Goal: Task Accomplishment & Management: Manage account settings

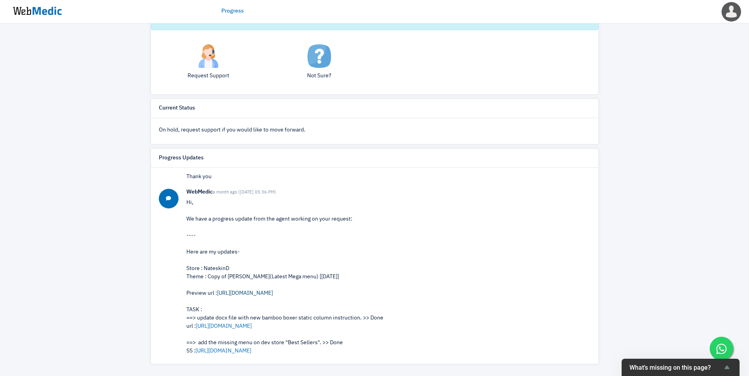
scroll to position [36, 0]
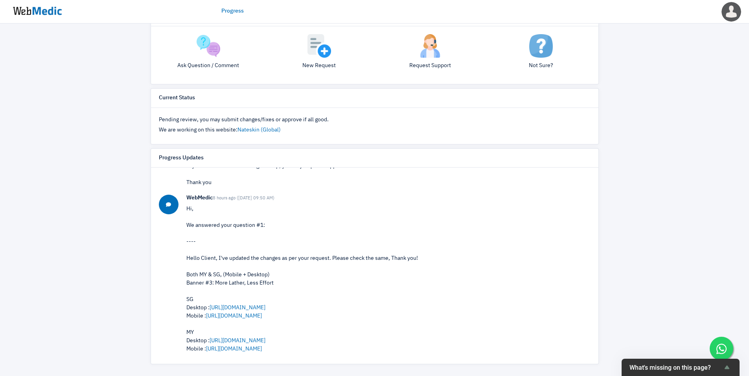
scroll to position [327, 0]
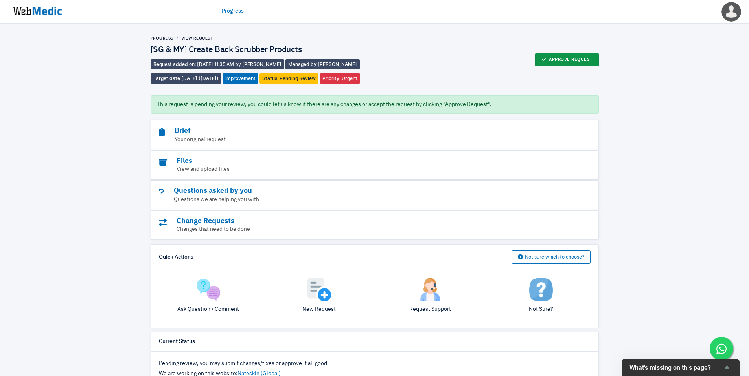
click at [580, 58] on button "Approve Request" at bounding box center [567, 59] width 64 height 13
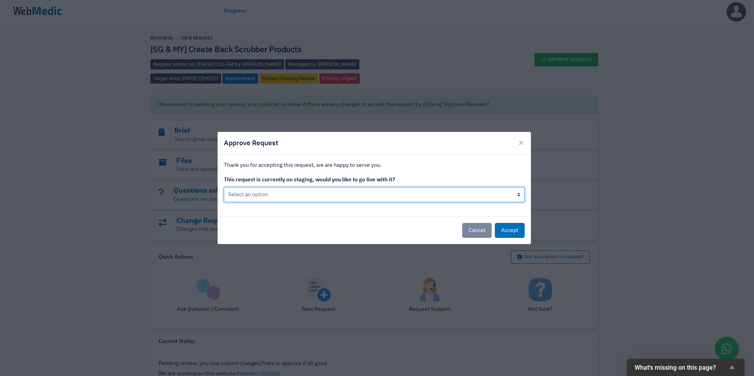
click at [347, 194] on select "Select an option Yes go live Accept request but don't go live yet" at bounding box center [374, 194] width 301 height 15
select select "1"
click at [224, 187] on select "Select an option Yes go live Accept request but don't go live yet" at bounding box center [374, 194] width 301 height 15
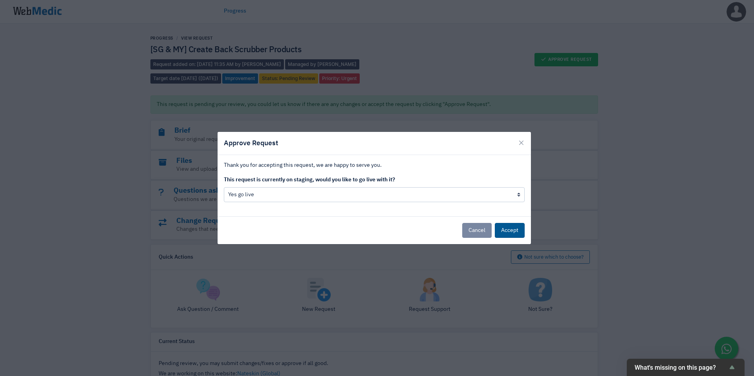
click at [508, 233] on button "Accept" at bounding box center [510, 230] width 30 height 15
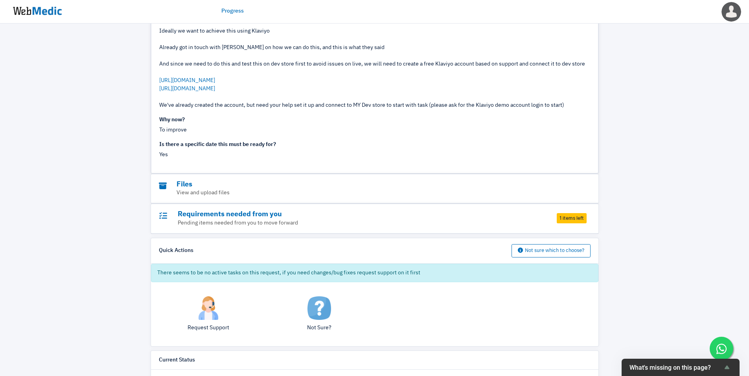
scroll to position [123, 0]
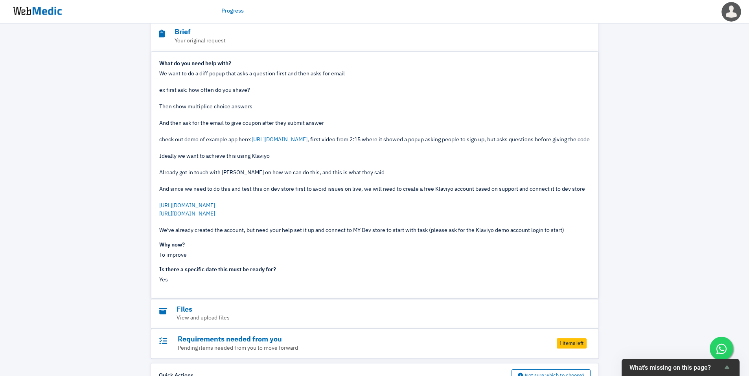
click at [49, 7] on img at bounding box center [37, 11] width 59 height 24
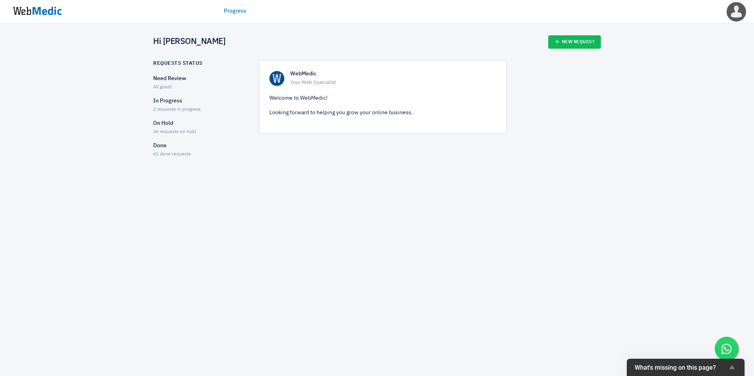
click at [176, 101] on p "In Progress" at bounding box center [199, 101] width 92 height 8
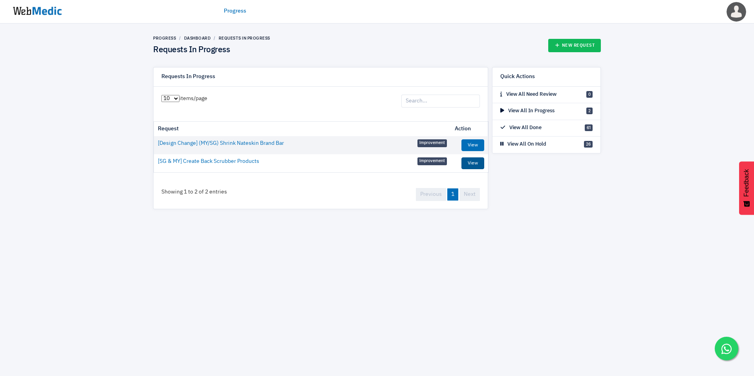
click at [472, 162] on link "View" at bounding box center [473, 164] width 23 height 12
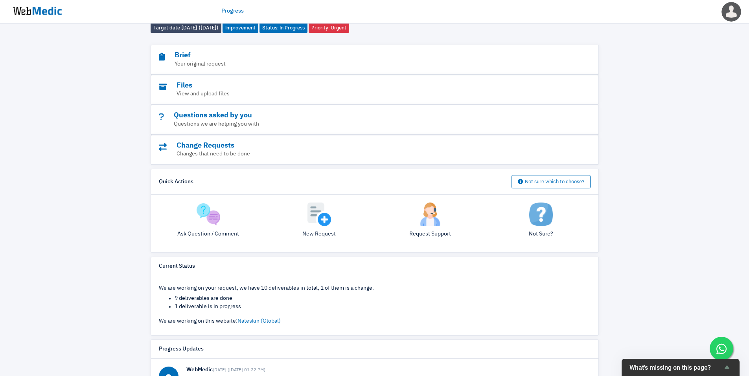
scroll to position [46, 0]
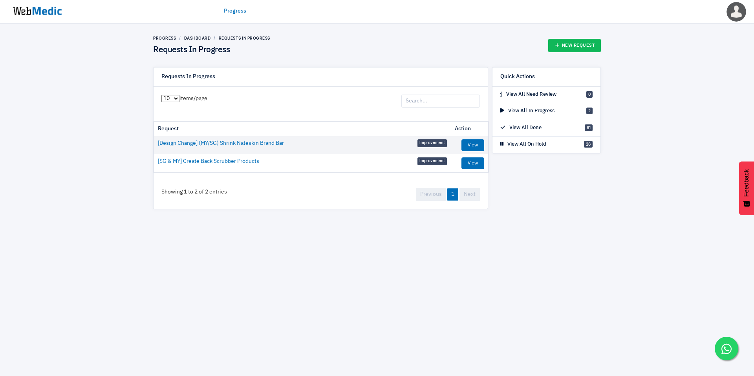
click at [428, 162] on span "Improvement" at bounding box center [432, 162] width 29 height 8
click at [475, 145] on link "View" at bounding box center [473, 145] width 23 height 12
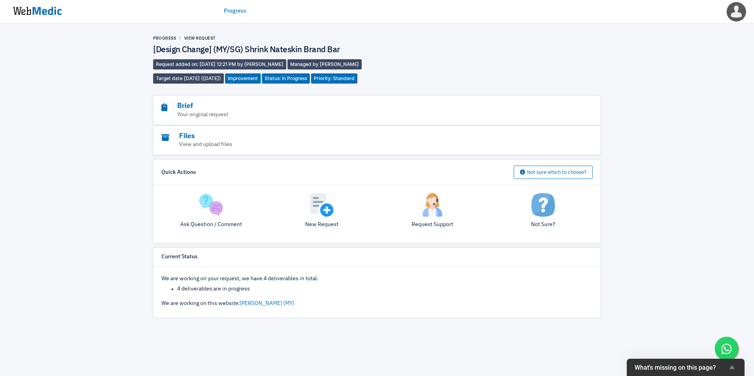
click at [475, 145] on p "View and upload files" at bounding box center [355, 145] width 388 height 8
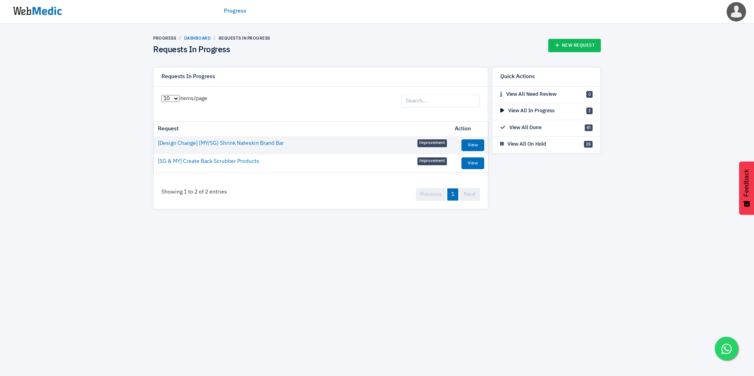
click at [204, 39] on link "Dashboard" at bounding box center [197, 38] width 27 height 5
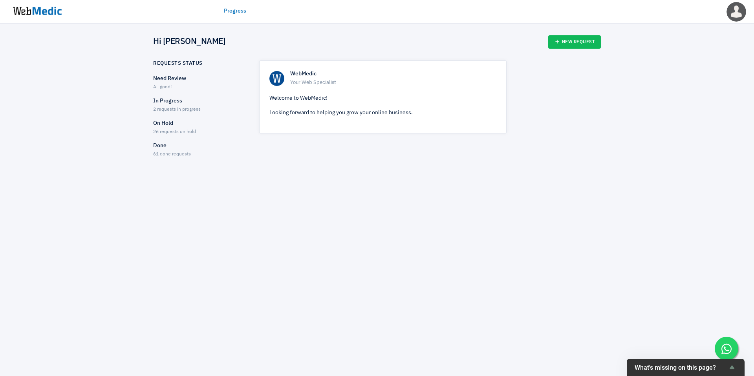
click at [171, 126] on p "On Hold" at bounding box center [199, 123] width 92 height 8
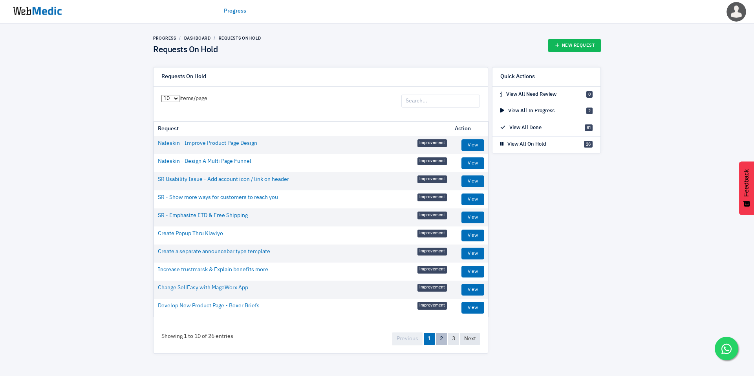
click at [440, 339] on link "2" at bounding box center [441, 339] width 11 height 12
click at [454, 339] on link "3" at bounding box center [453, 339] width 11 height 12
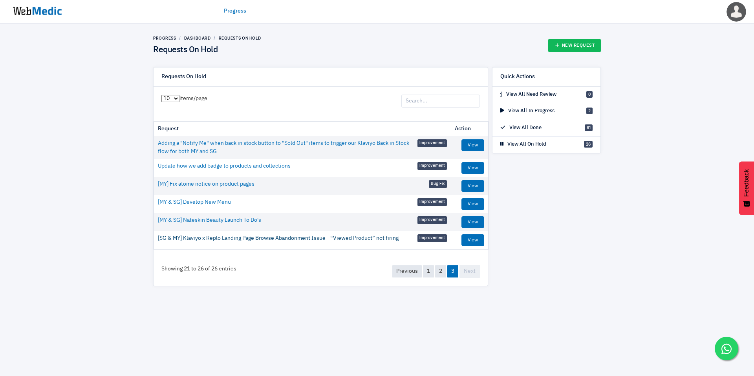
click at [334, 239] on link "[SG & MY] Klaviyo x Replo Landing Page Browse Abandonment Issue - “Viewed Produ…" at bounding box center [278, 239] width 241 height 8
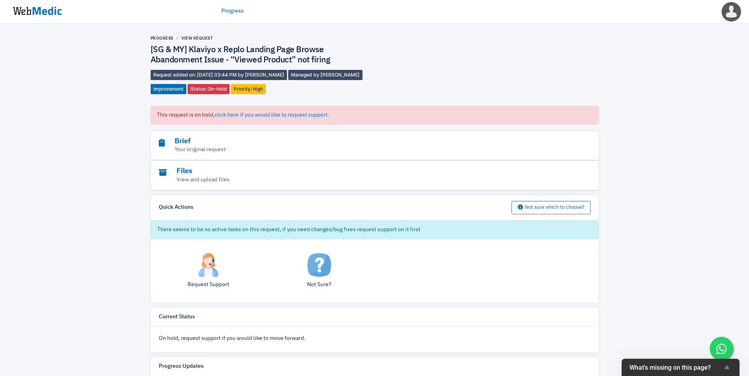
click at [216, 268] on img at bounding box center [208, 265] width 24 height 24
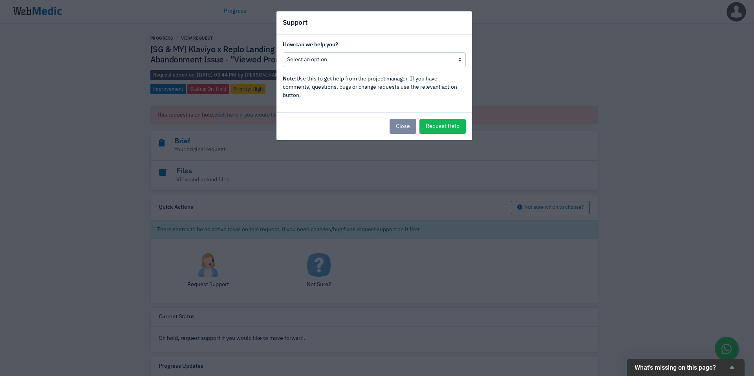
click at [370, 68] on div "How can we help you? Put this request back in progress Other, I would like to s…" at bounding box center [375, 74] width 196 height 78
click at [381, 60] on select "Put this request back in progress Other, I would like to speak to the project m…" at bounding box center [374, 59] width 183 height 15
click at [283, 52] on select "Put this request back in progress Other, I would like to speak to the project m…" at bounding box center [374, 59] width 183 height 15
click at [421, 60] on select "Put this request back in progress Other, I would like to speak to the project m…" at bounding box center [374, 59] width 183 height 15
click at [283, 52] on select "Put this request back in progress Other, I would like to speak to the project m…" at bounding box center [374, 59] width 183 height 15
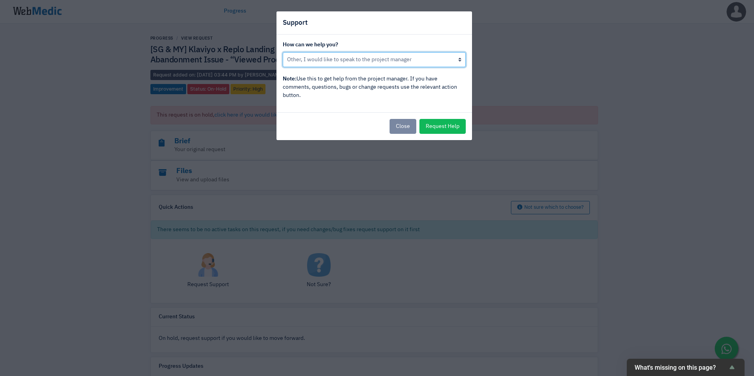
click at [423, 59] on select "Put this request back in progress Other, I would like to speak to the project m…" at bounding box center [374, 59] width 183 height 15
click at [283, 52] on select "Put this request back in progress Other, I would like to speak to the project m…" at bounding box center [374, 59] width 183 height 15
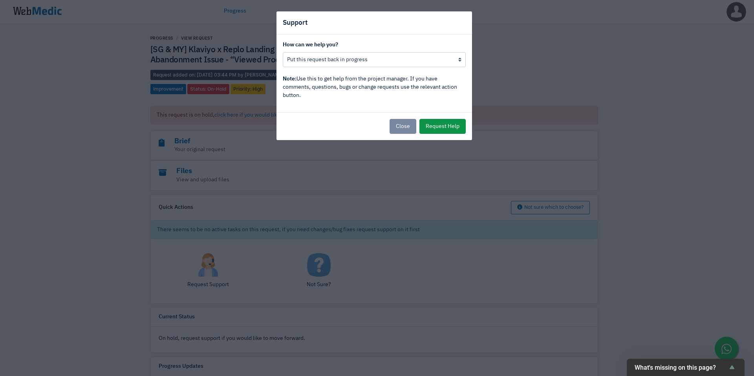
click at [437, 123] on button "Request Help" at bounding box center [443, 126] width 46 height 15
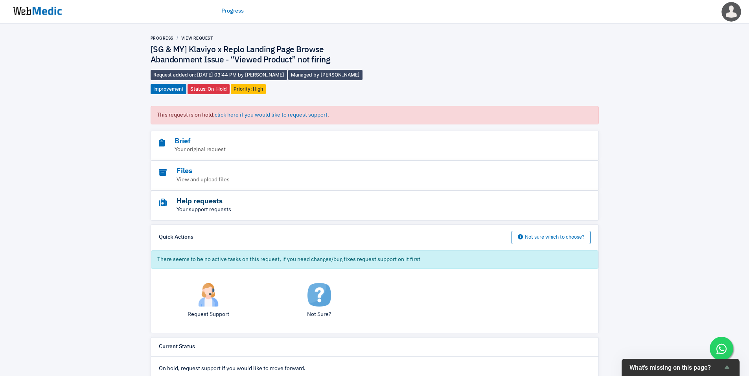
click at [215, 200] on h3 "Help requests" at bounding box center [353, 201] width 388 height 9
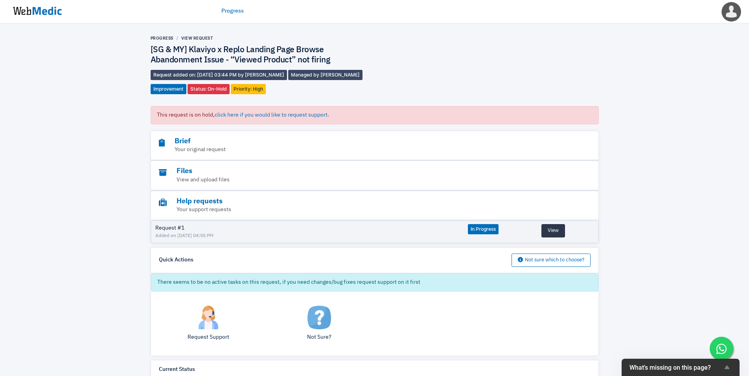
click at [552, 233] on button "View" at bounding box center [553, 230] width 24 height 13
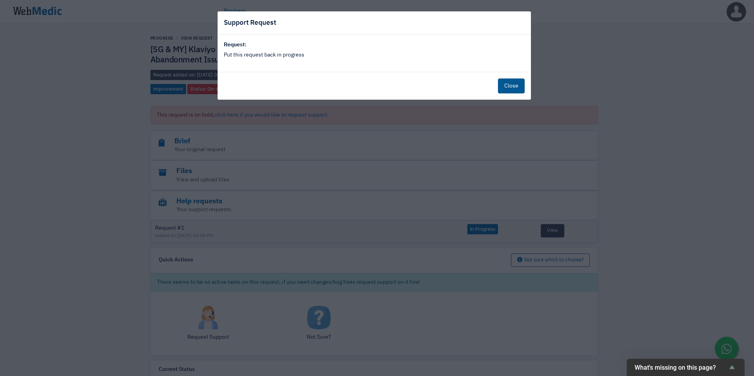
click at [509, 86] on button "Close" at bounding box center [511, 86] width 27 height 15
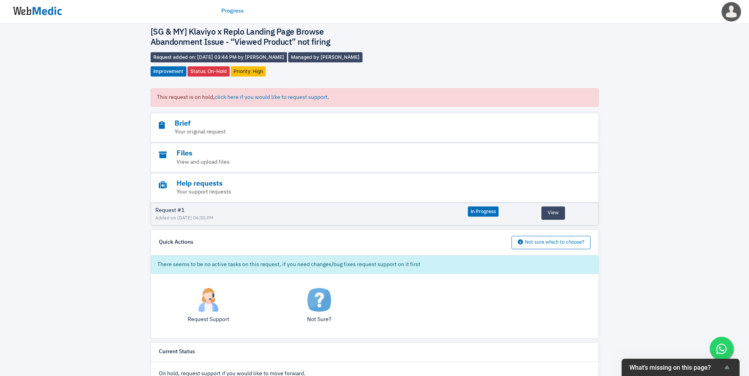
scroll to position [17, 0]
click at [209, 304] on img at bounding box center [208, 301] width 24 height 24
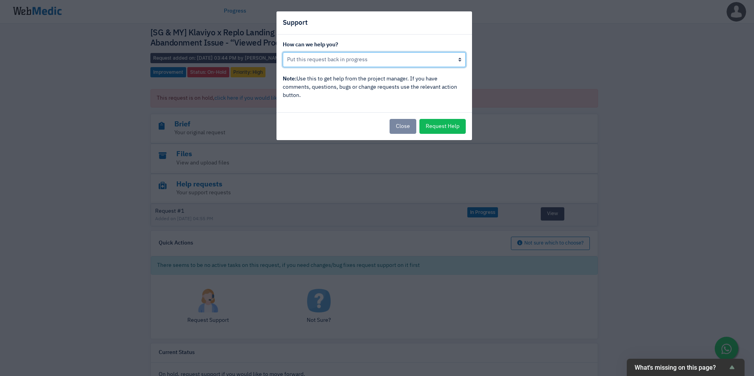
click at [374, 64] on select "Put this request back in progress Other, I would like to speak to the project m…" at bounding box center [374, 59] width 183 height 15
click at [404, 128] on button "Close" at bounding box center [403, 126] width 27 height 15
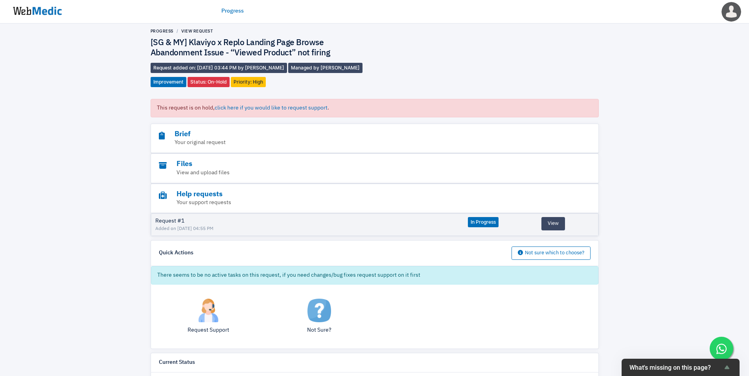
scroll to position [0, 0]
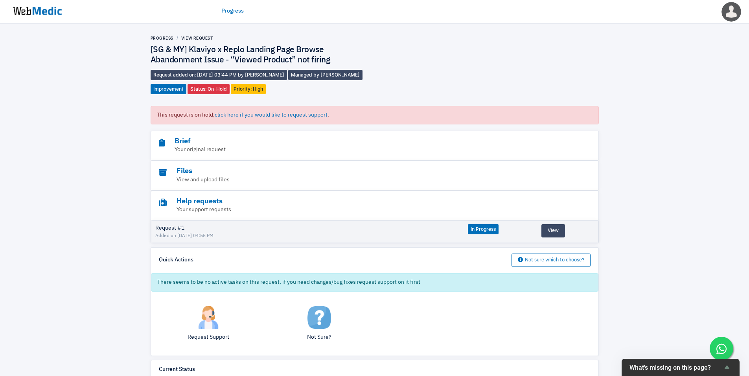
click at [215, 50] on h4 "[SG & MY] Klaviyo x Replo Landing Page Browse Abandonment Issue - “Viewed Produ…" at bounding box center [262, 55] width 224 height 21
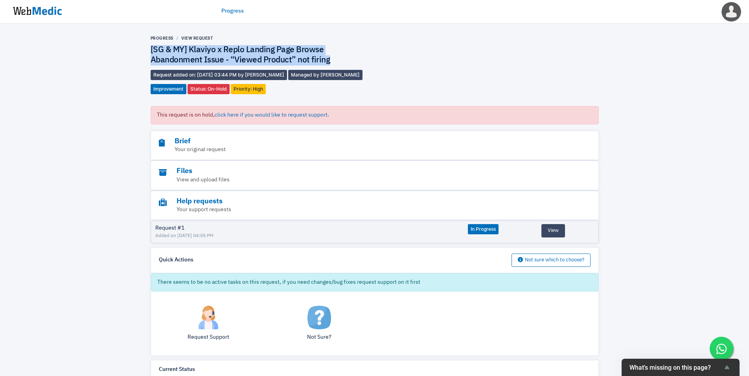
drag, startPoint x: 347, startPoint y: 60, endPoint x: 112, endPoint y: 54, distance: 235.4
click at [112, 54] on div "Progress View Request [SG & MY] Klaviyo x Replo Landing Page Browse Abandonment…" at bounding box center [374, 331] width 749 height 615
copy h4 "[SG & MY] Klaviyo x Replo Landing Page Browse Abandonment Issue - “Viewed Produ…"
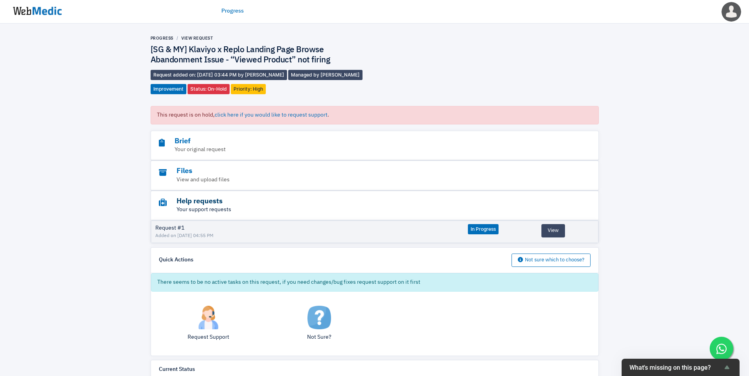
click at [206, 204] on h3 "Help requests" at bounding box center [353, 201] width 388 height 9
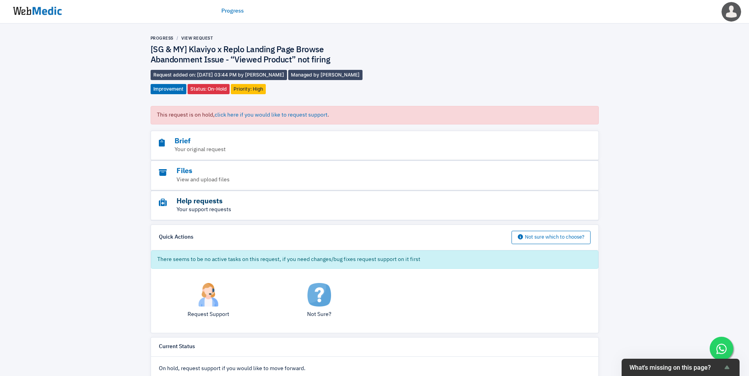
click at [207, 203] on h3 "Help requests" at bounding box center [353, 201] width 388 height 9
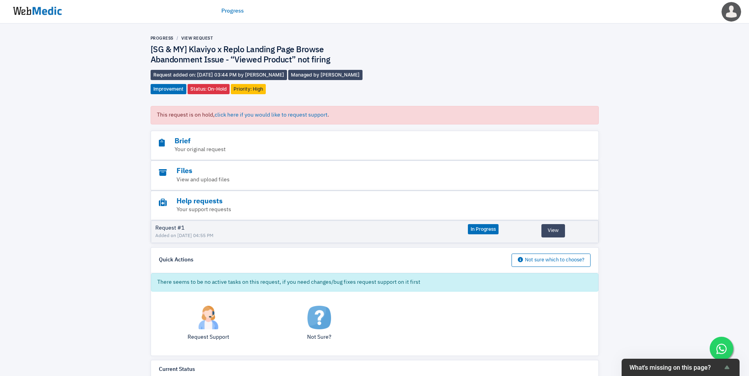
click at [211, 330] on div "Request Support" at bounding box center [208, 327] width 111 height 42
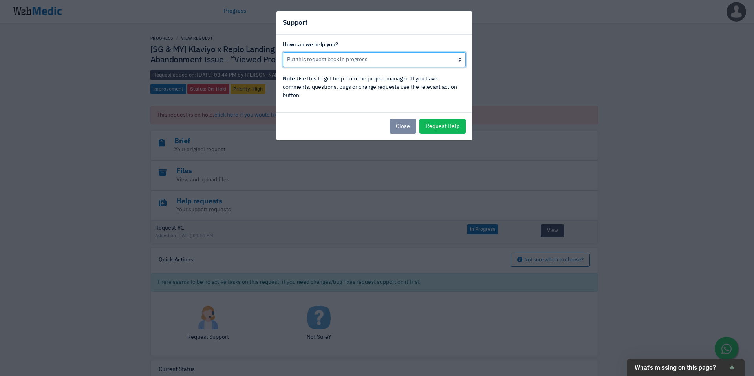
click at [353, 57] on select "Put this request back in progress Other, I would like to speak to the project m…" at bounding box center [374, 59] width 183 height 15
select select "Other, I would like to speak to the project manager"
click at [283, 52] on select "Put this request back in progress Other, I would like to speak to the project m…" at bounding box center [374, 59] width 183 height 15
click at [447, 128] on button "Request Help" at bounding box center [443, 126] width 46 height 15
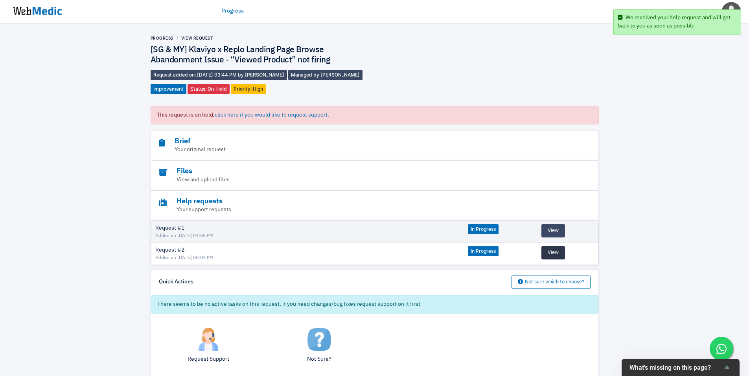
click at [550, 252] on button "View" at bounding box center [553, 252] width 24 height 13
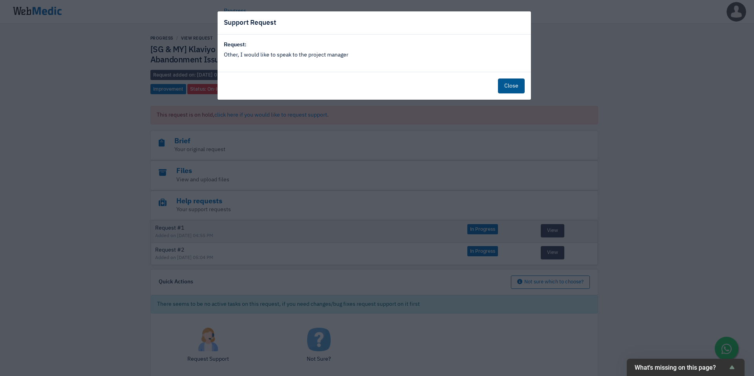
click at [510, 88] on button "Close" at bounding box center [511, 86] width 27 height 15
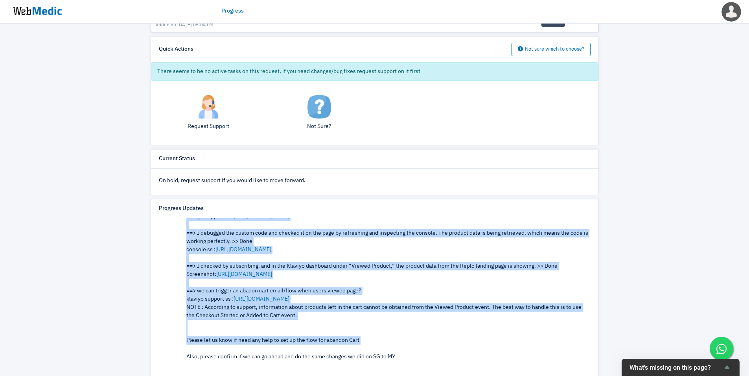
scroll to position [228, 0]
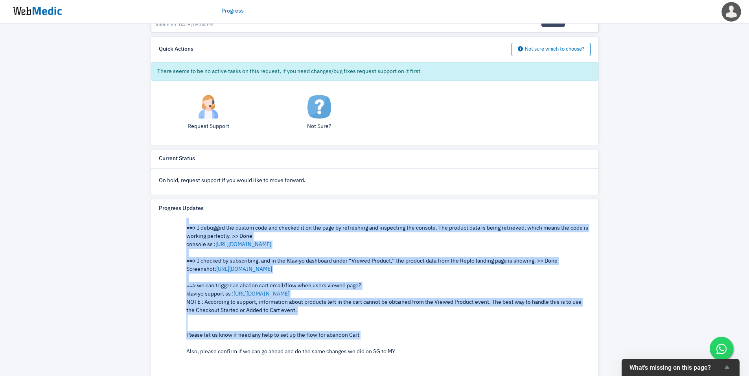
drag, startPoint x: 173, startPoint y: 264, endPoint x: 377, endPoint y: 314, distance: 209.9
click at [377, 314] on div "WebMedic a month ago (26/8/2025 03:32 PM) Hi, This request is ready for review,…" at bounding box center [374, 265] width 431 height 382
copy div "TASK: ==> I discussed with Klaviyo support, and they said that a custom script …"
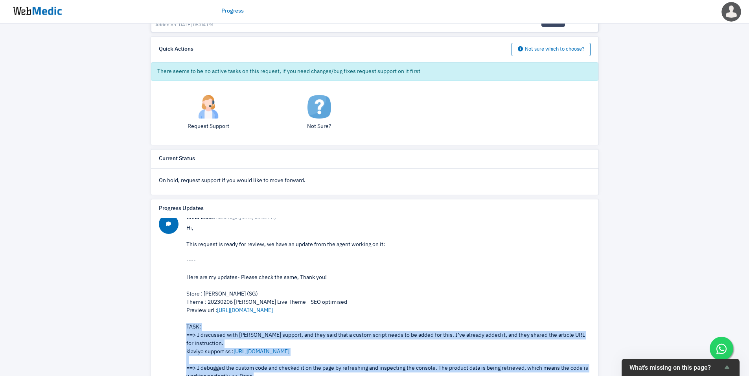
scroll to position [118, 0]
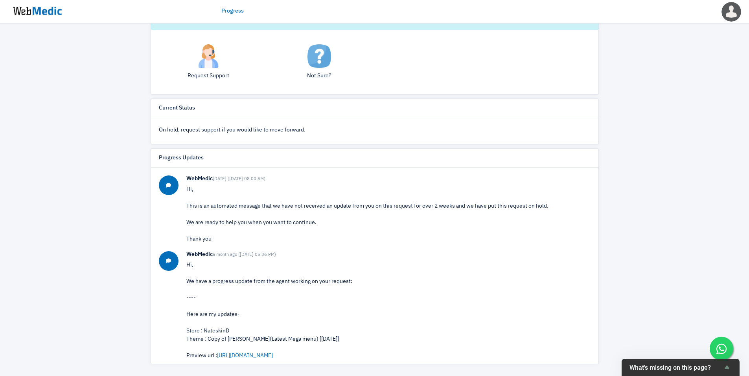
scroll to position [36, 0]
